Goal: Use online tool/utility: Utilize a website feature to perform a specific function

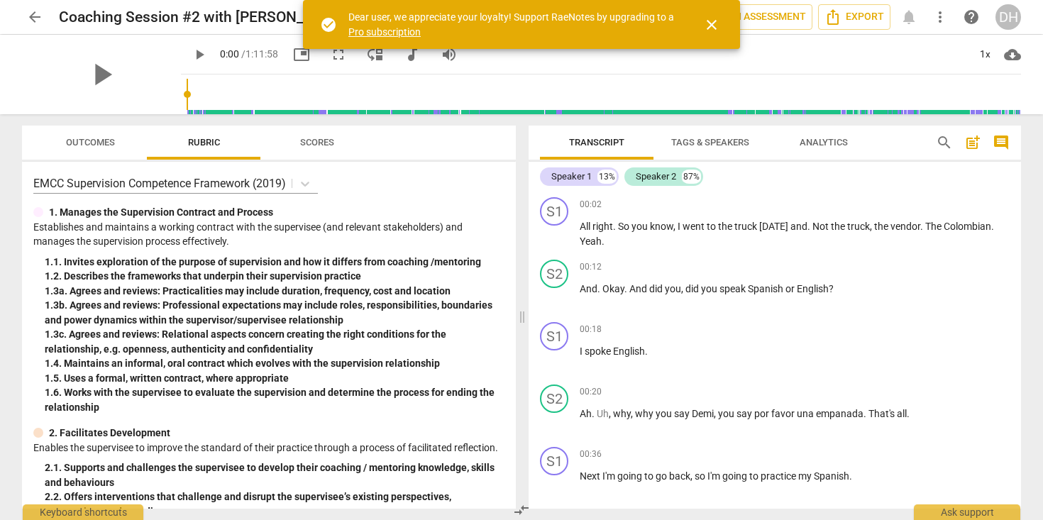
click at [714, 25] on span "close" at bounding box center [711, 24] width 17 height 17
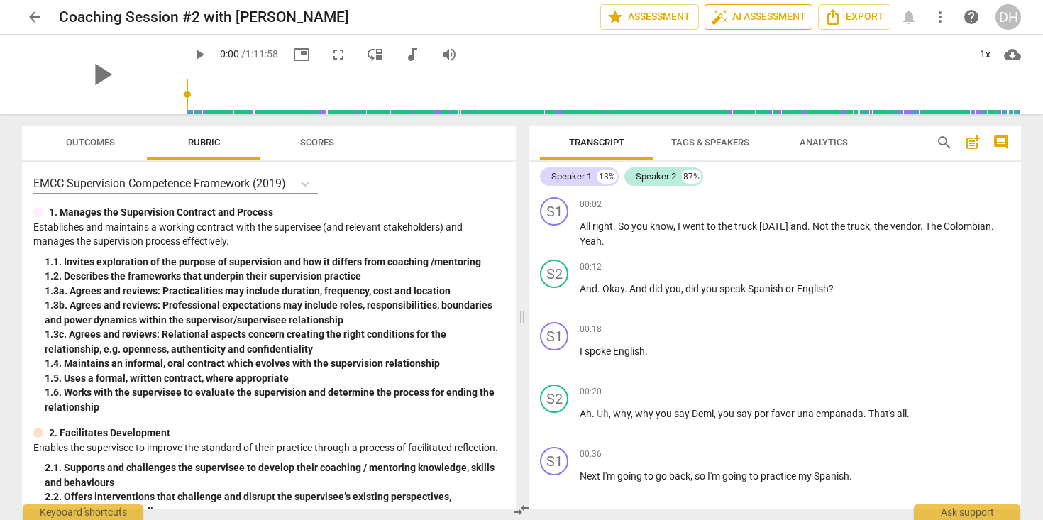
click at [750, 15] on span "auto_fix_high AI Assessment" at bounding box center [758, 17] width 95 height 17
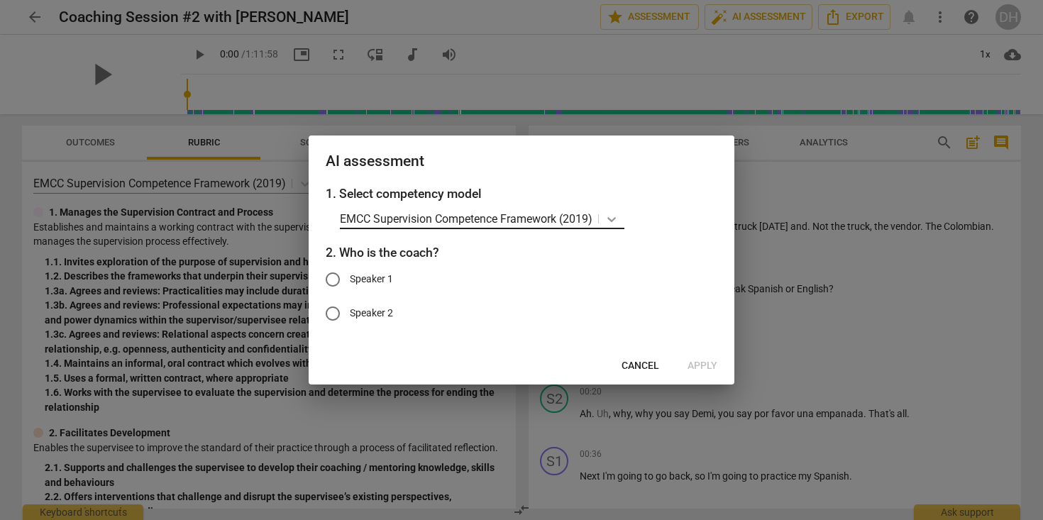
click at [613, 223] on icon at bounding box center [611, 219] width 14 height 14
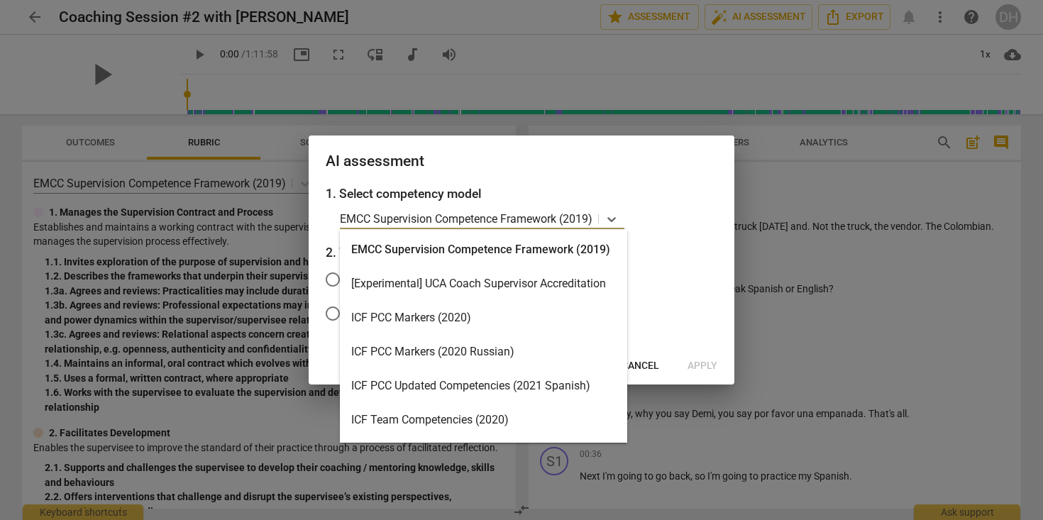
click at [532, 311] on div "ICF PCC Markers (2020)" at bounding box center [483, 318] width 287 height 34
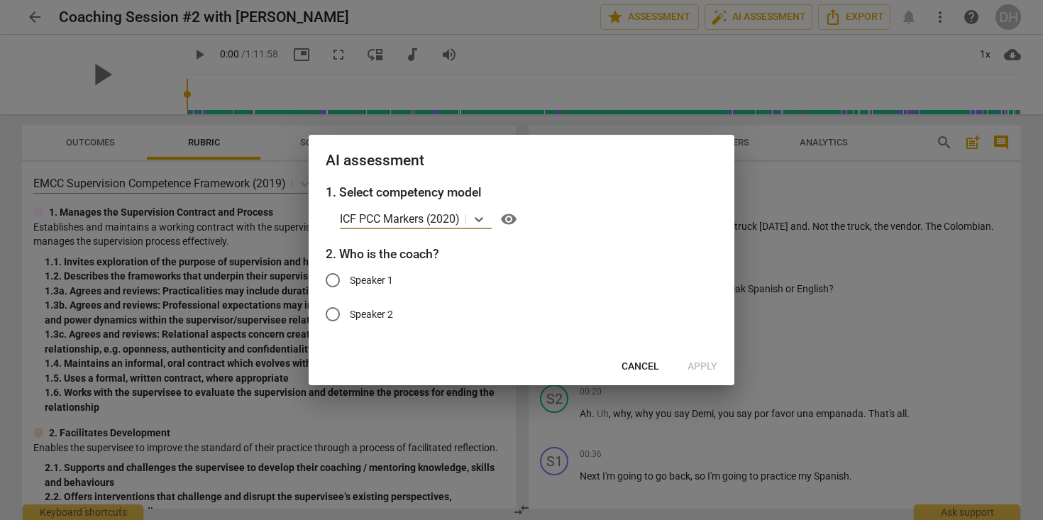
click at [629, 372] on span "Cancel" at bounding box center [640, 367] width 38 height 14
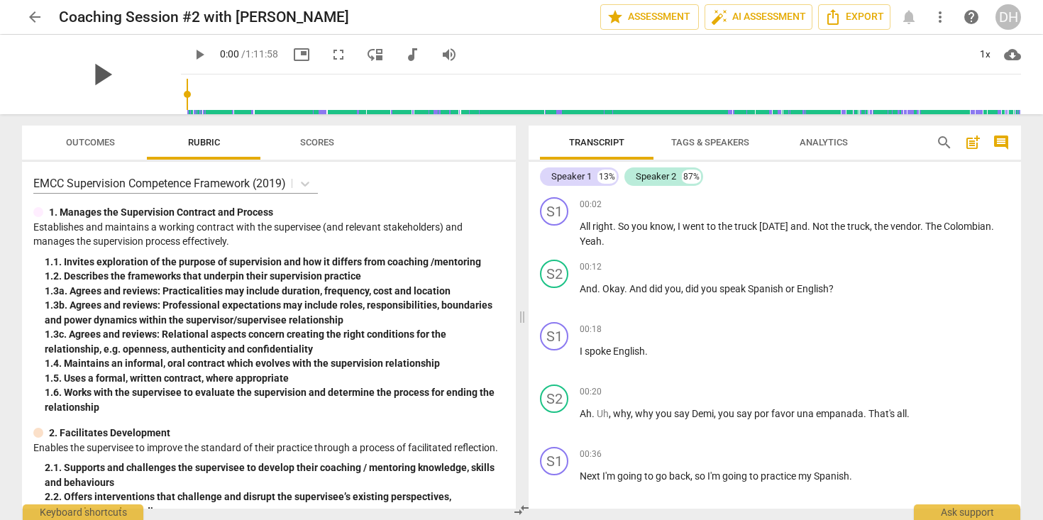
click at [97, 75] on span "play_arrow" at bounding box center [101, 74] width 37 height 37
click at [737, 22] on span "auto_fix_high AI Assessment" at bounding box center [758, 17] width 95 height 17
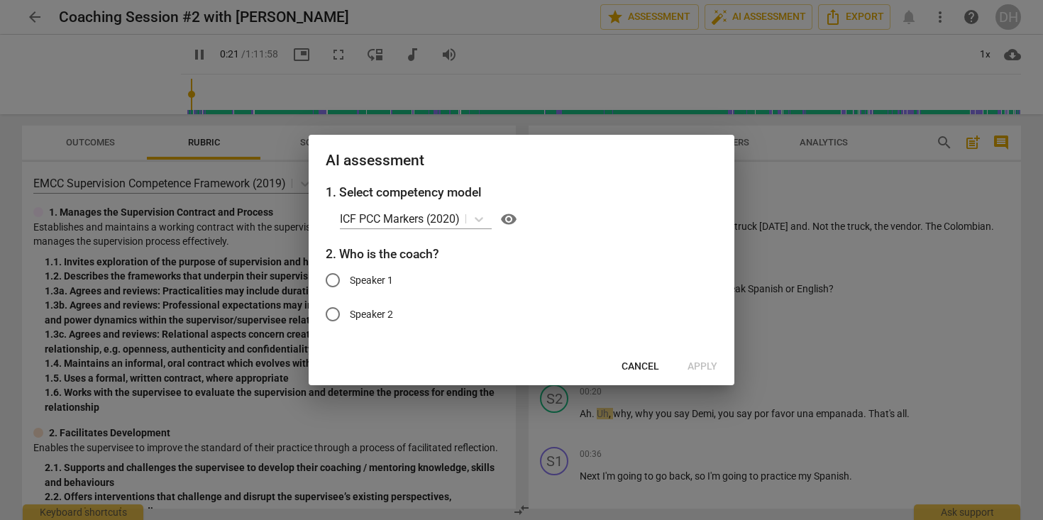
type input "21"
click at [337, 281] on input "Speaker 1" at bounding box center [333, 280] width 34 height 34
radio input "true"
click at [703, 364] on span "Apply" at bounding box center [702, 367] width 30 height 14
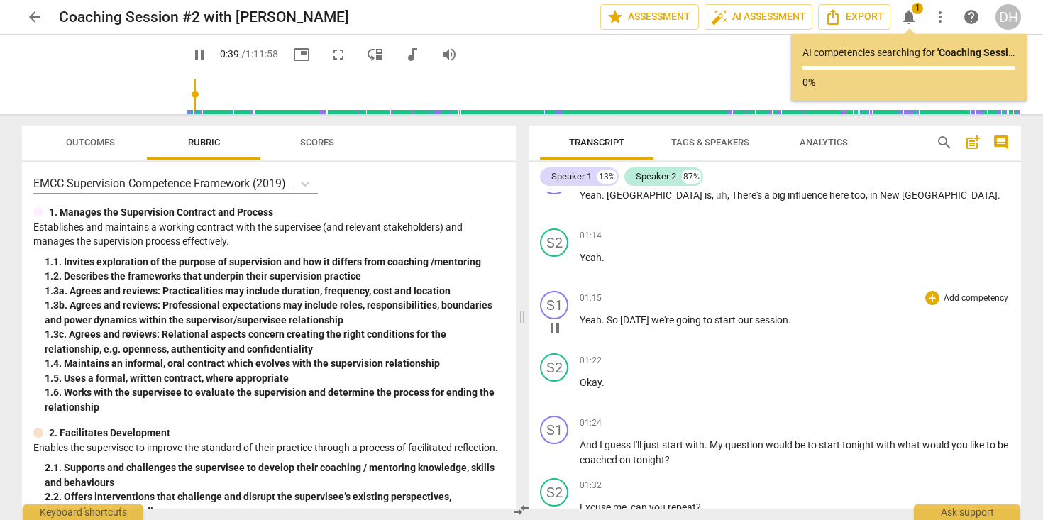
scroll to position [669, 0]
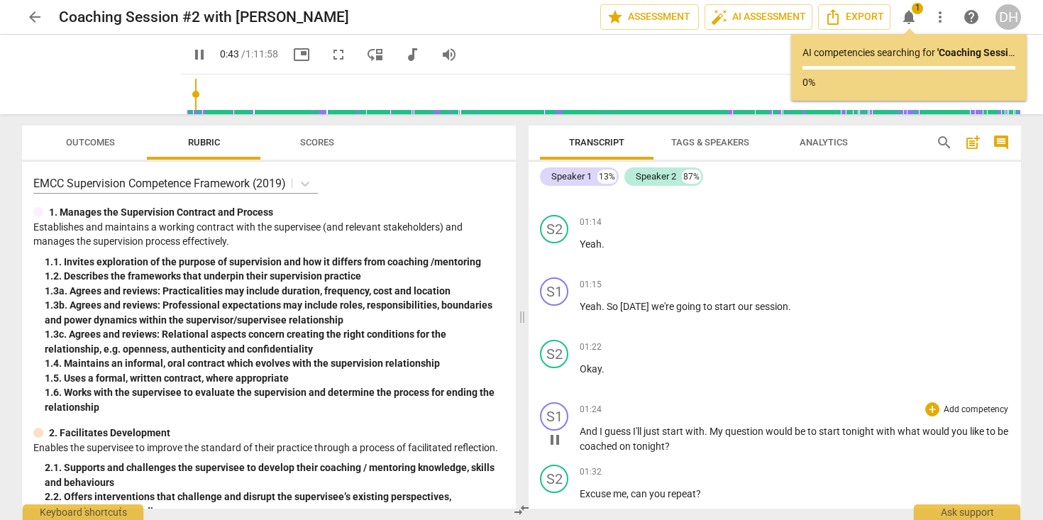
click at [612, 429] on span "guess" at bounding box center [618, 431] width 28 height 11
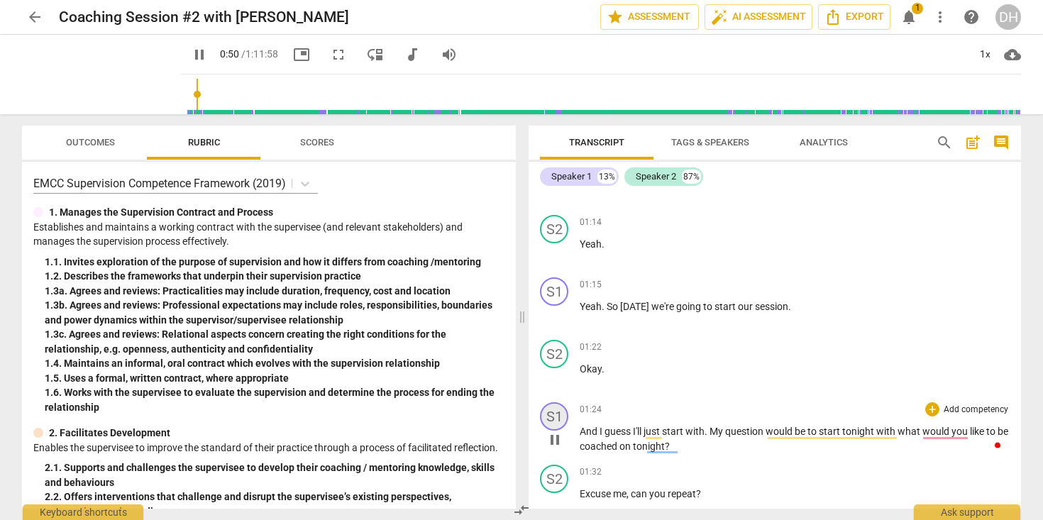
click at [553, 414] on div "S1" at bounding box center [554, 416] width 28 height 28
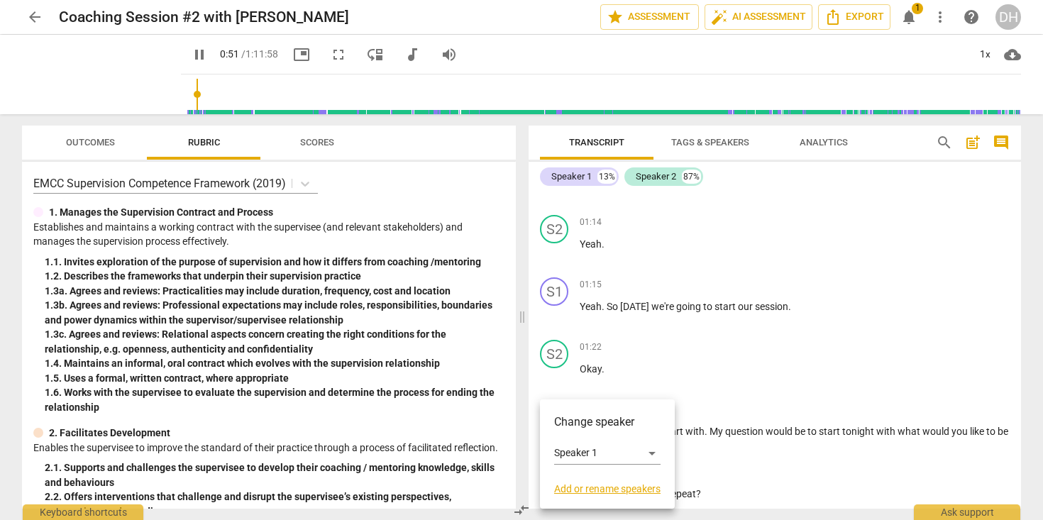
click at [717, 367] on div at bounding box center [521, 260] width 1043 height 520
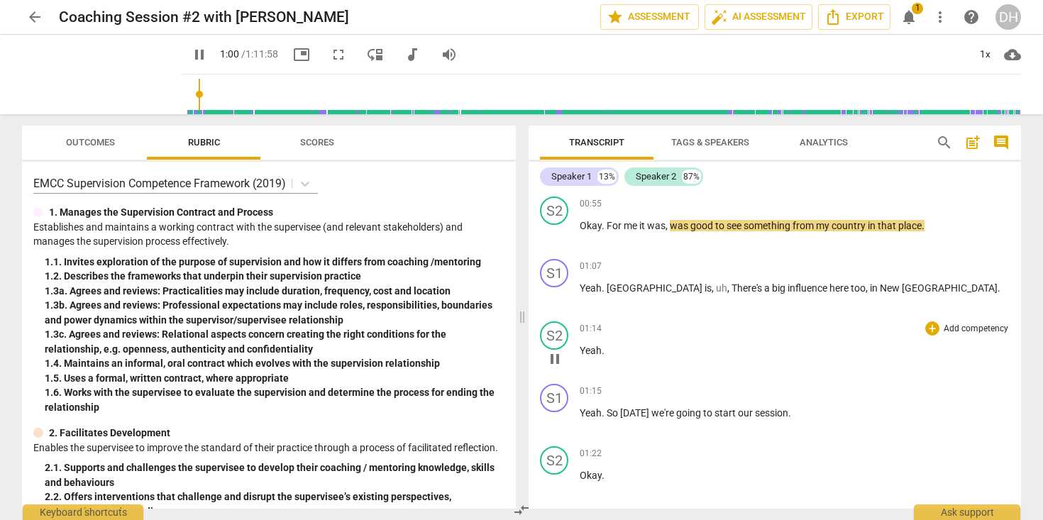
scroll to position [565, 0]
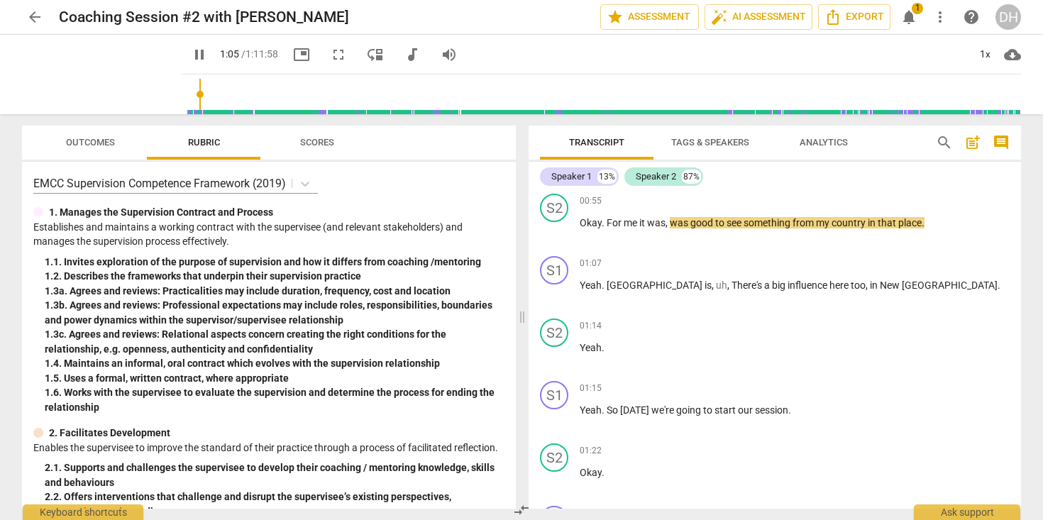
click at [190, 91] on input "range" at bounding box center [604, 94] width 834 height 45
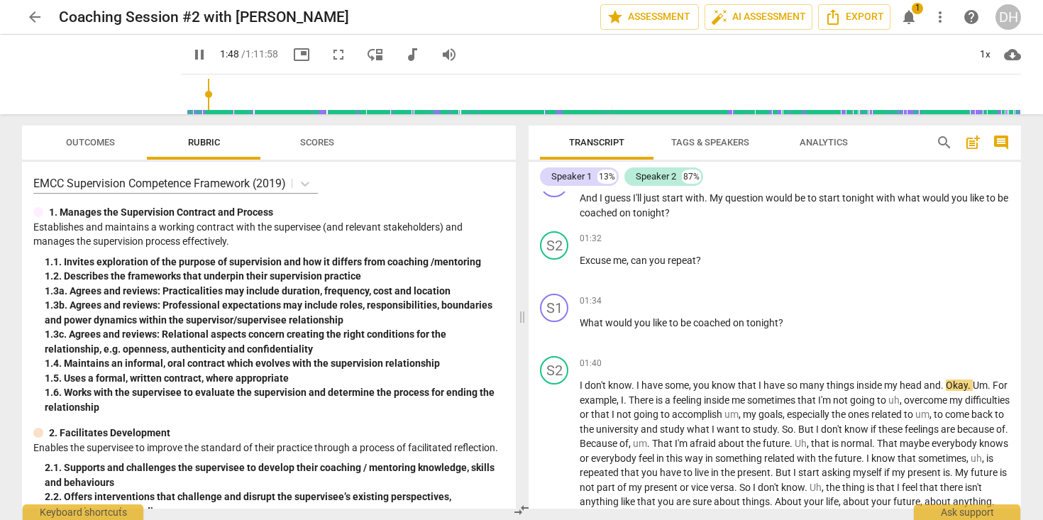
scroll to position [901, 0]
click at [187, 94] on input "range" at bounding box center [604, 94] width 834 height 45
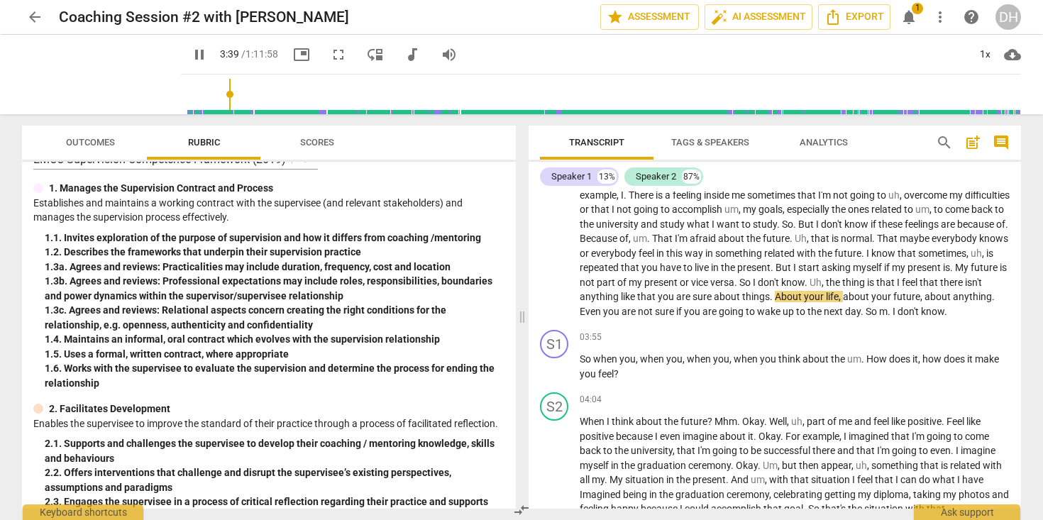
scroll to position [24, 0]
click at [313, 143] on span "Scores" at bounding box center [317, 142] width 34 height 11
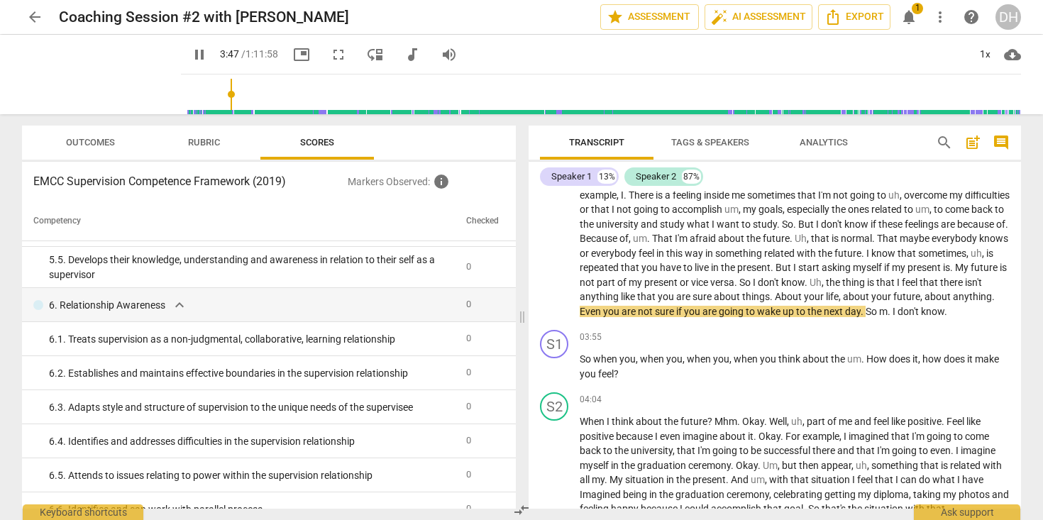
scroll to position [2342, 0]
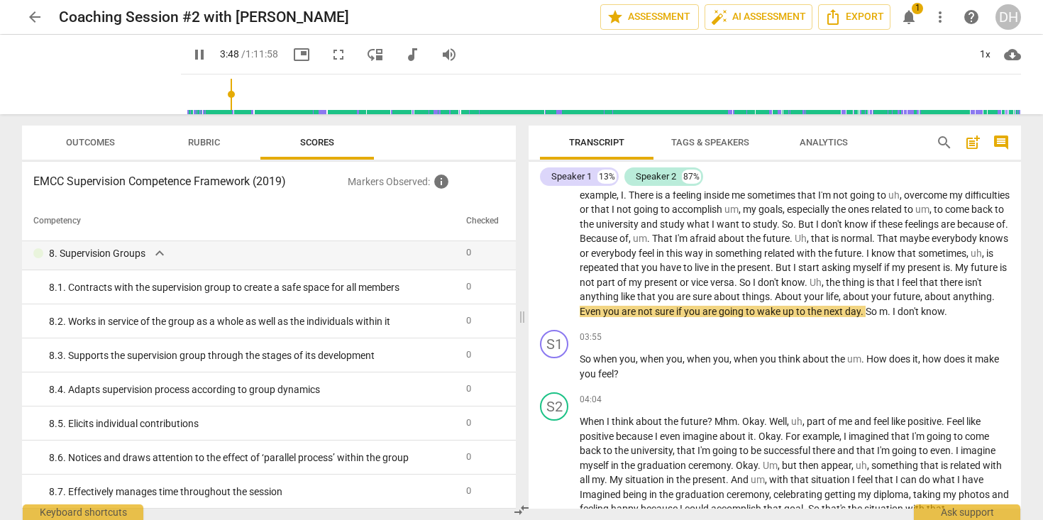
click at [201, 143] on span "Rubric" at bounding box center [204, 142] width 32 height 11
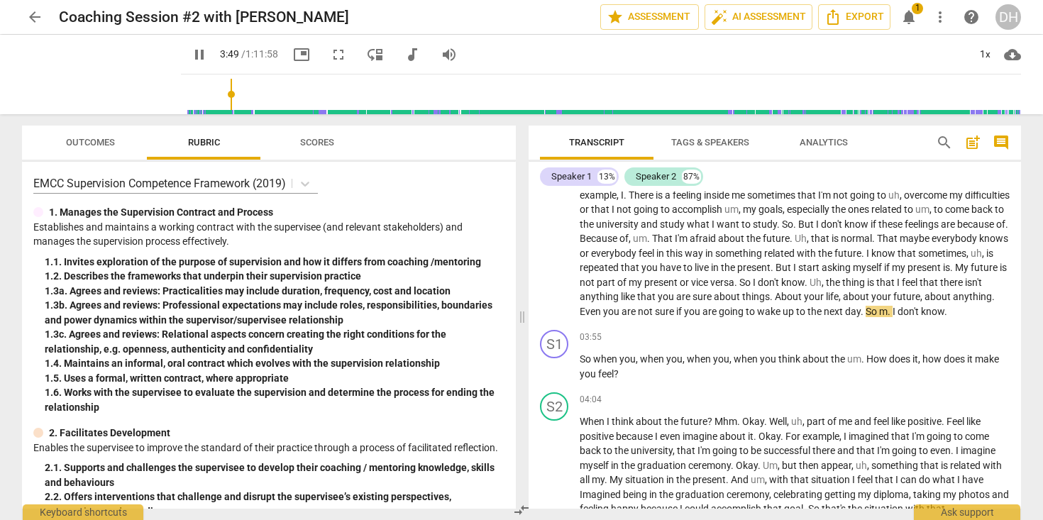
click at [87, 140] on span "Outcomes" at bounding box center [90, 142] width 49 height 11
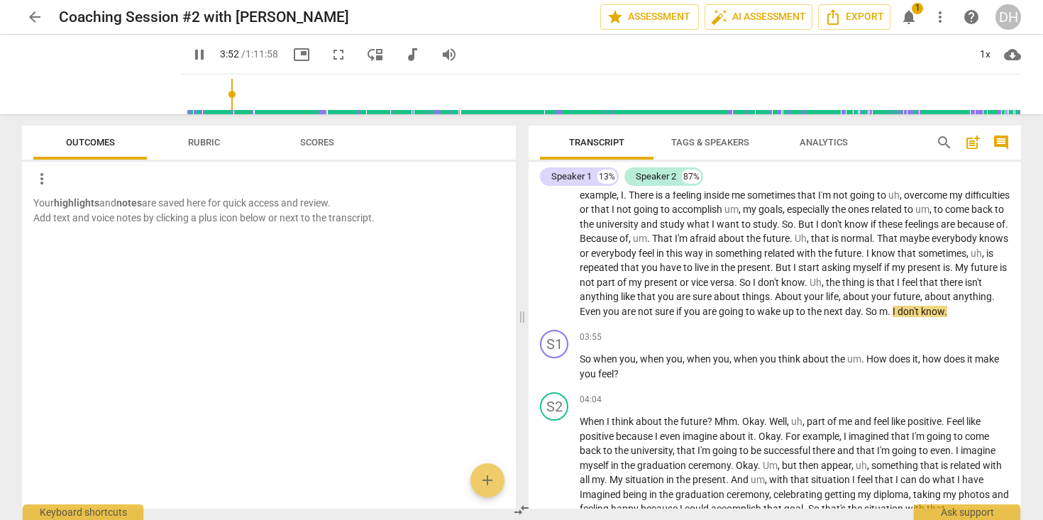
click at [207, 143] on span "Rubric" at bounding box center [204, 142] width 32 height 11
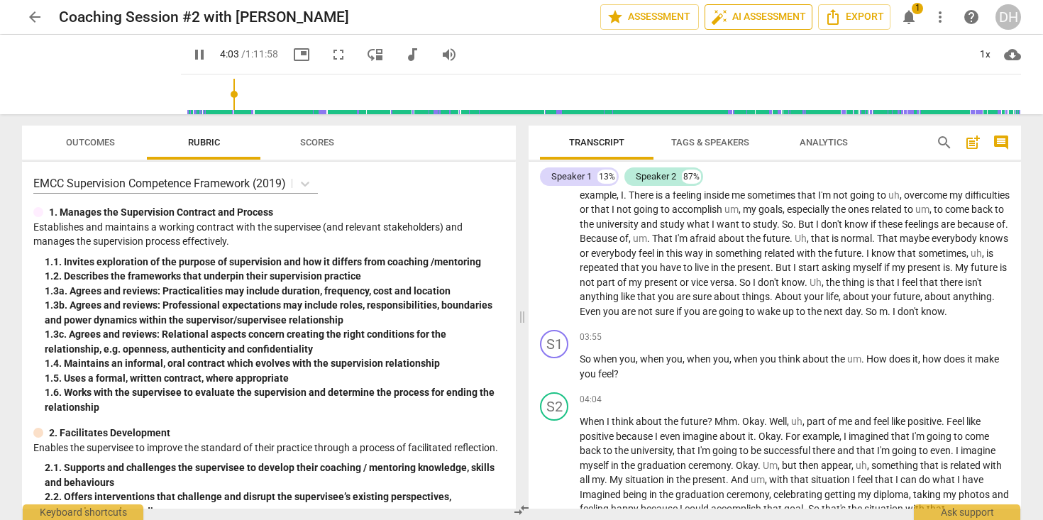
click at [732, 24] on span "auto_fix_high AI Assessment" at bounding box center [758, 17] width 95 height 17
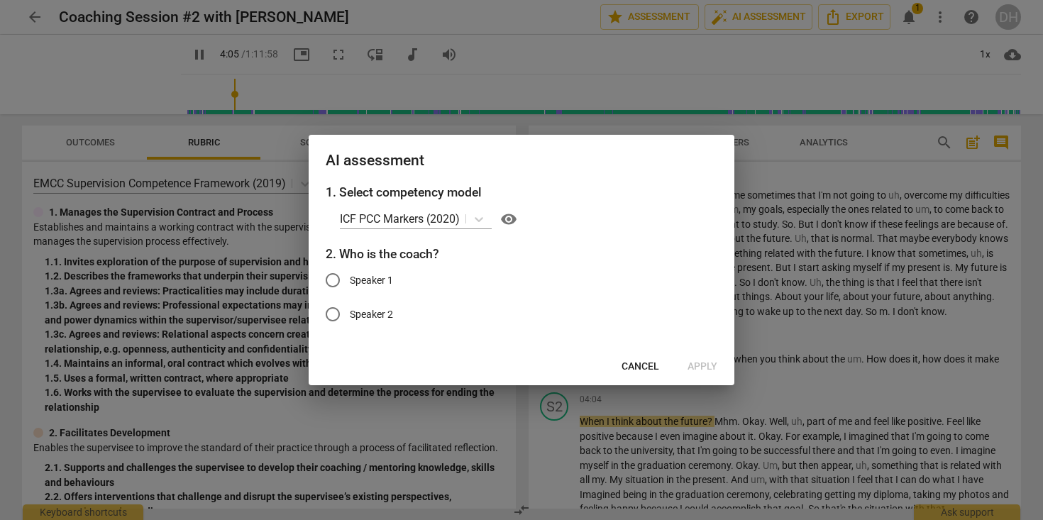
type input "246"
click at [330, 281] on input "Speaker 1" at bounding box center [333, 280] width 34 height 34
radio input "true"
click at [701, 358] on button "Apply" at bounding box center [702, 367] width 52 height 26
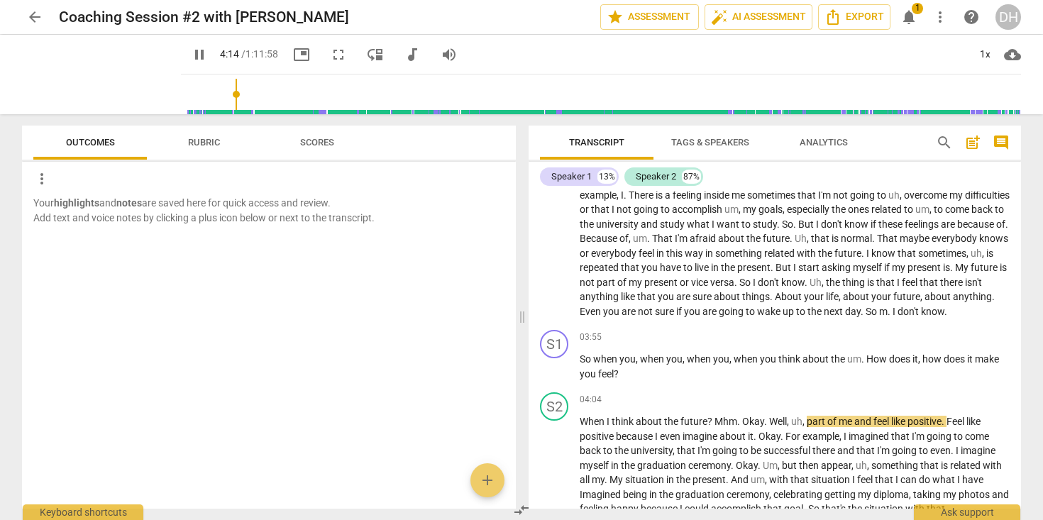
click at [200, 148] on span "Rubric" at bounding box center [204, 142] width 66 height 19
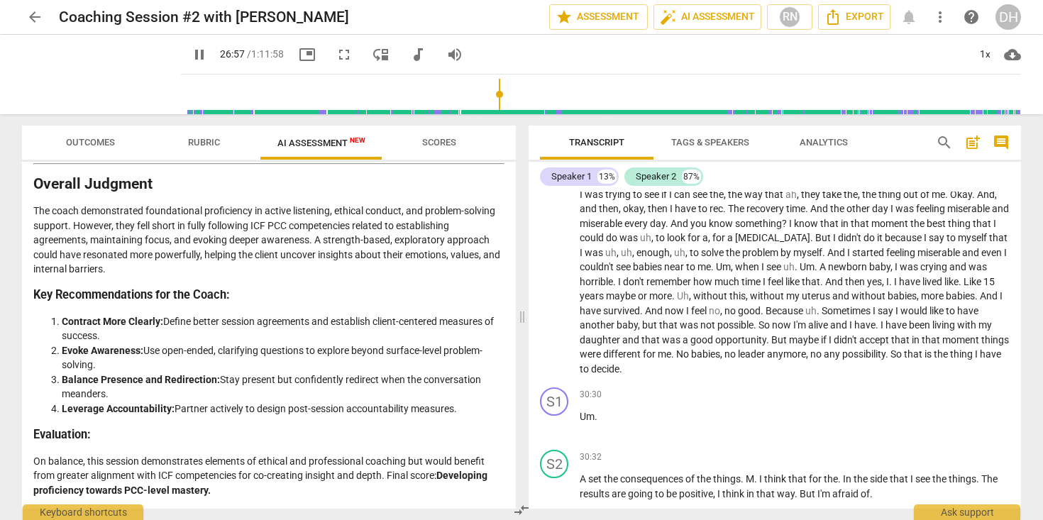
scroll to position [4671, 0]
click at [662, 343] on span "that" at bounding box center [651, 336] width 21 height 11
click at [495, 94] on input "range" at bounding box center [604, 94] width 834 height 45
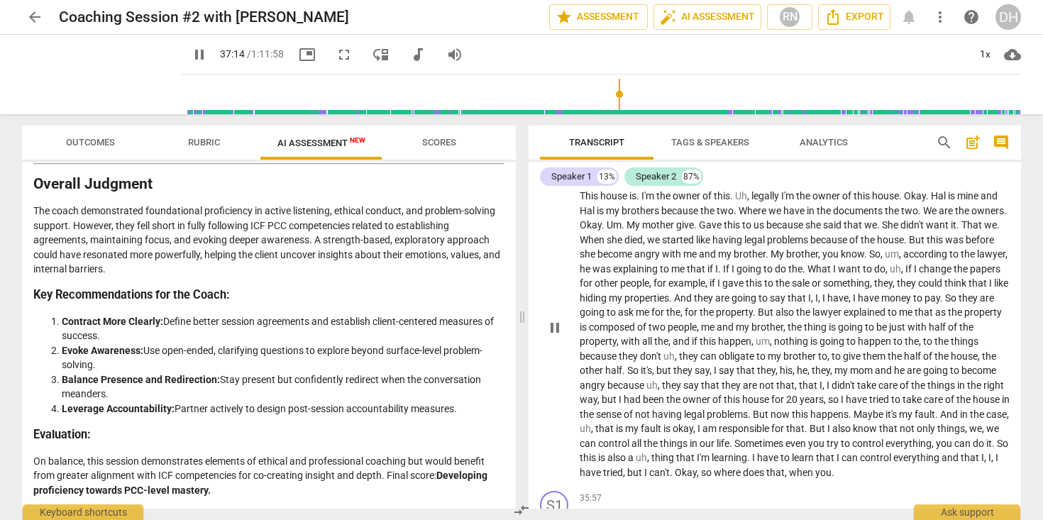
scroll to position [5290, 0]
drag, startPoint x: 613, startPoint y: 228, endPoint x: 643, endPoint y: 230, distance: 30.6
click at [643, 230] on p "Yeah . Remember Remember that I explained to you the . The thing . Um , that is…" at bounding box center [794, 327] width 430 height 306
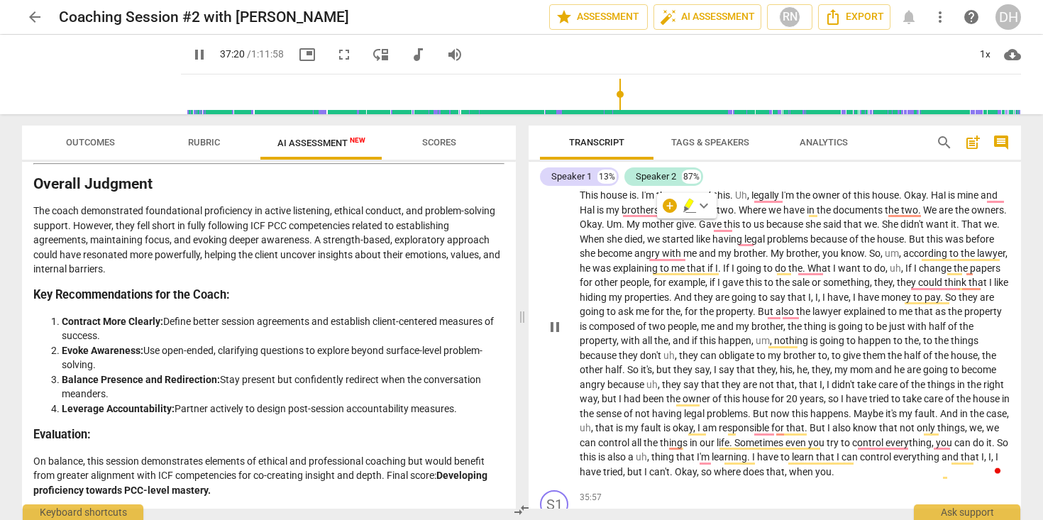
click at [676, 230] on span "mother" at bounding box center [659, 223] width 34 height 11
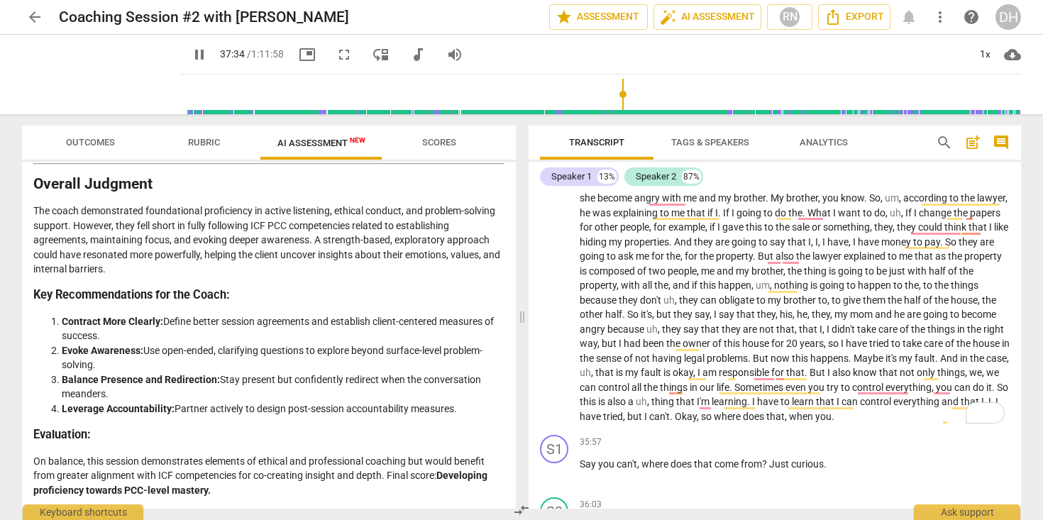
scroll to position [5348, 0]
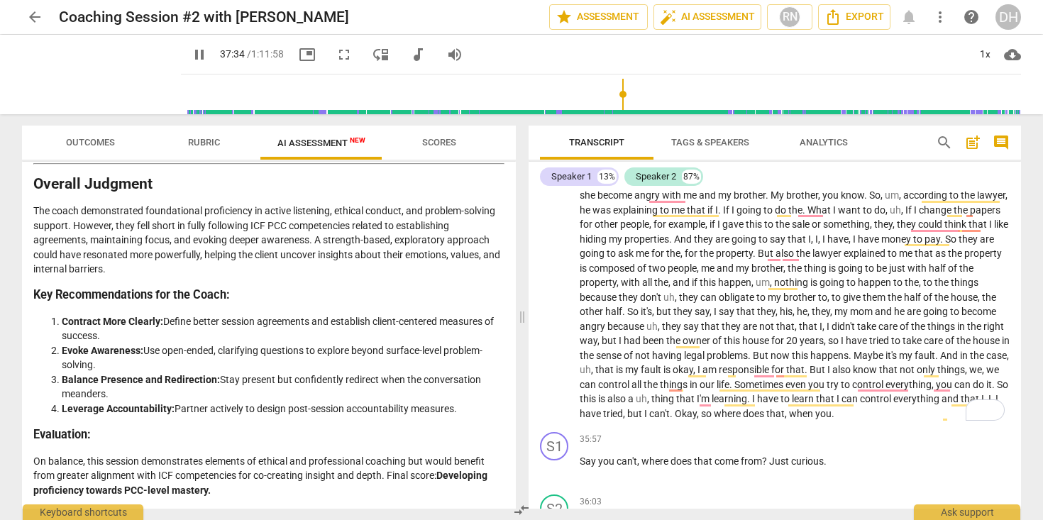
type input "2254"
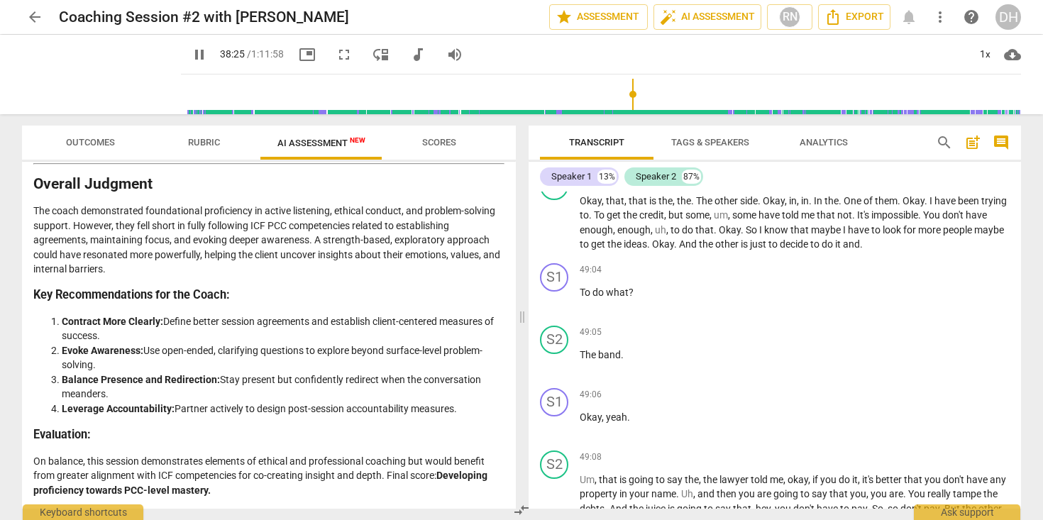
scroll to position [7042, 0]
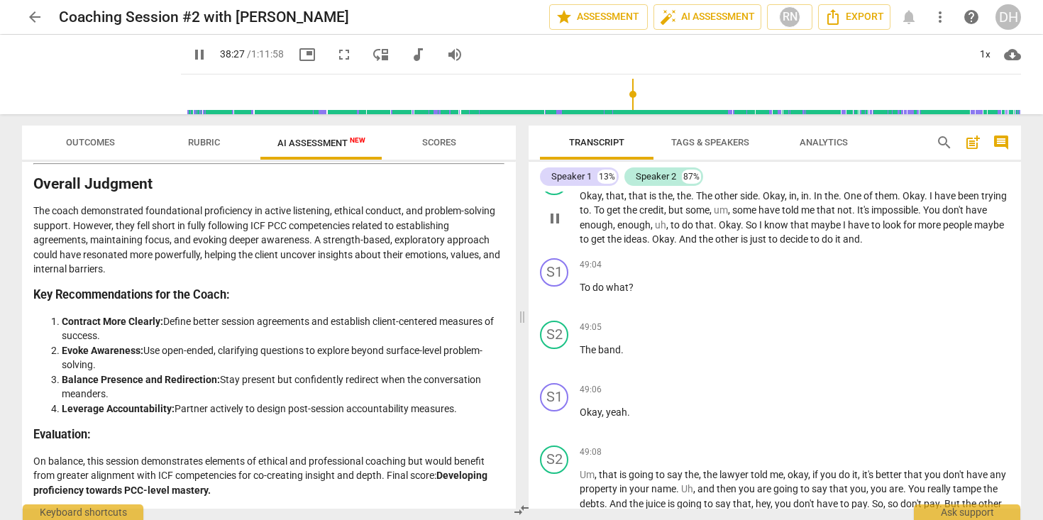
click at [594, 216] on span "." at bounding box center [591, 209] width 5 height 11
click at [556, 227] on span "pause" at bounding box center [554, 218] width 17 height 17
click at [556, 227] on span "play_arrow" at bounding box center [554, 218] width 17 height 17
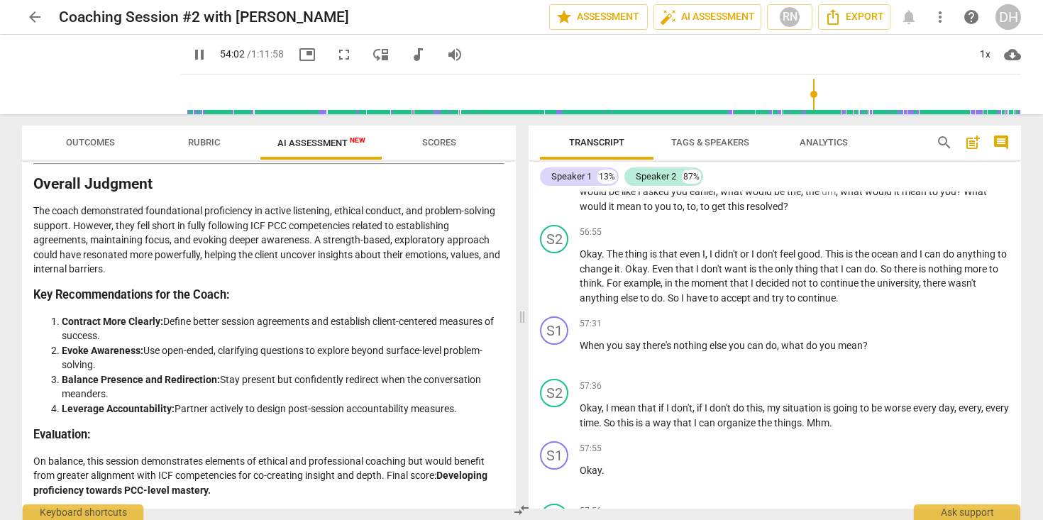
scroll to position [8962, 0]
click at [553, 284] on span "pause" at bounding box center [554, 275] width 17 height 17
click at [553, 284] on span "play_arrow" at bounding box center [554, 275] width 17 height 17
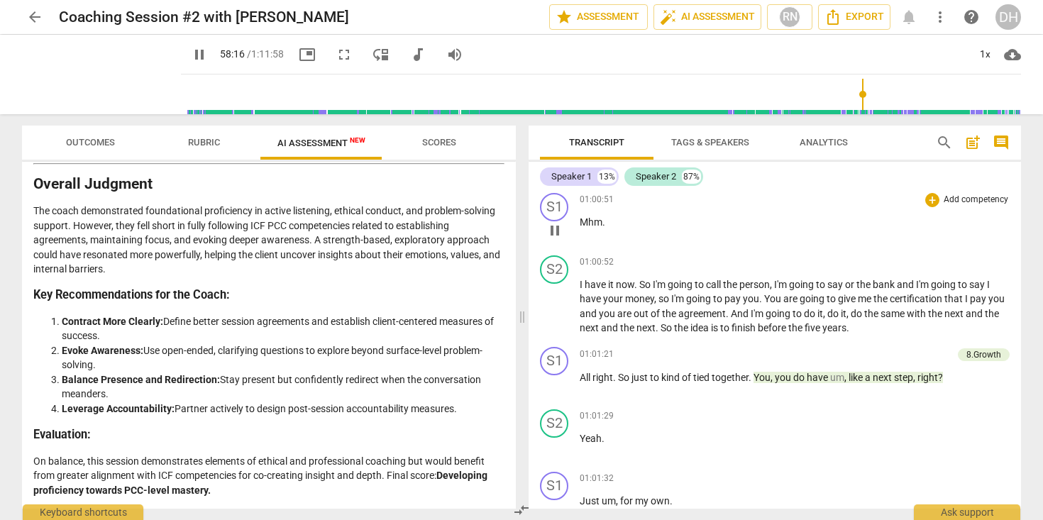
scroll to position [10283, 0]
click at [558, 313] on span "pause" at bounding box center [554, 304] width 17 height 17
click at [558, 313] on span "play_arrow" at bounding box center [554, 304] width 17 height 17
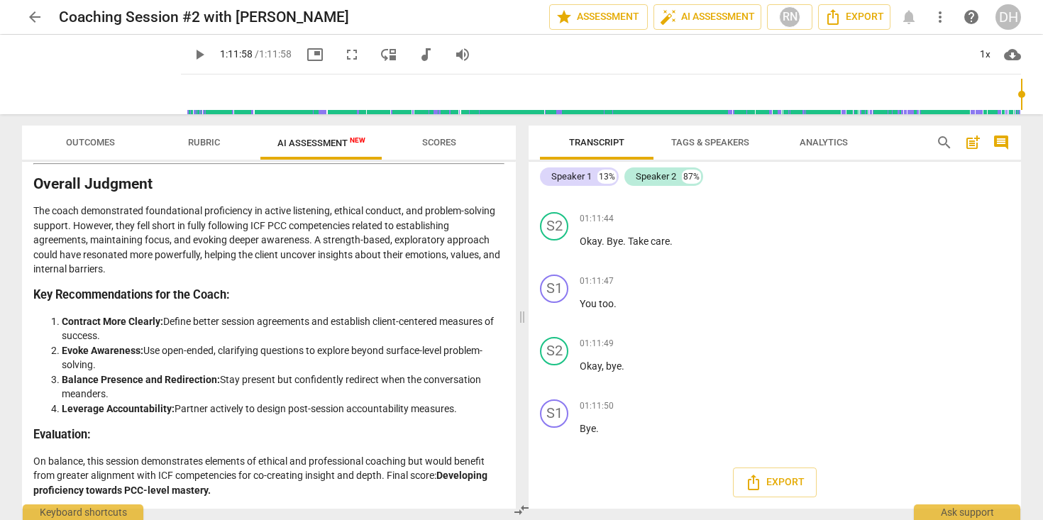
scroll to position [13278, 0]
type input "4318"
